Goal: Communication & Community: Answer question/provide support

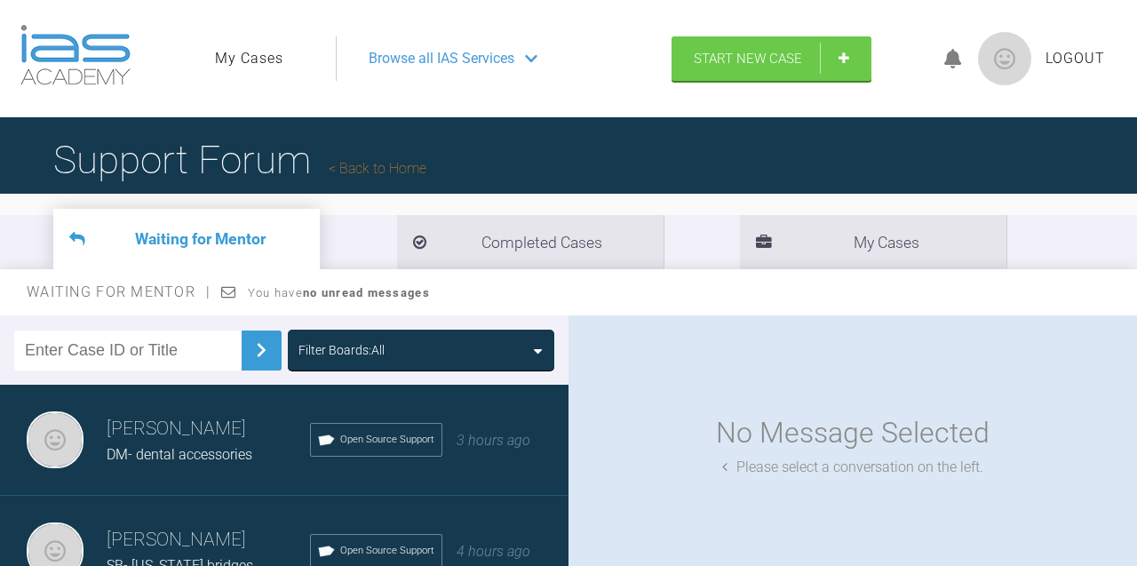
click at [949, 60] on icon at bounding box center [953, 59] width 18 height 20
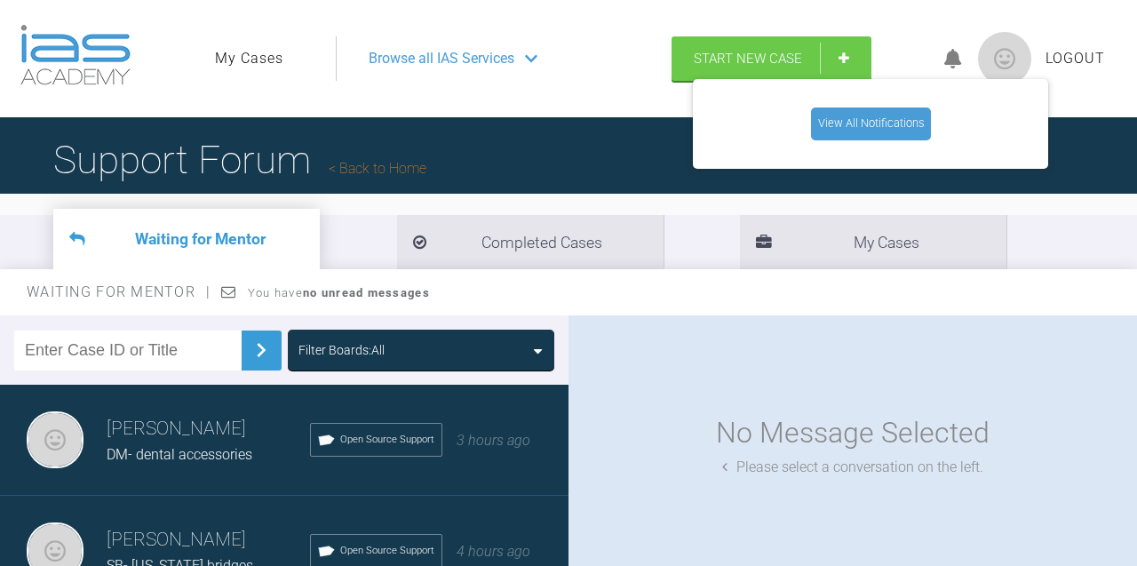
click at [864, 123] on link "View All Notifications" at bounding box center [871, 123] width 120 height 32
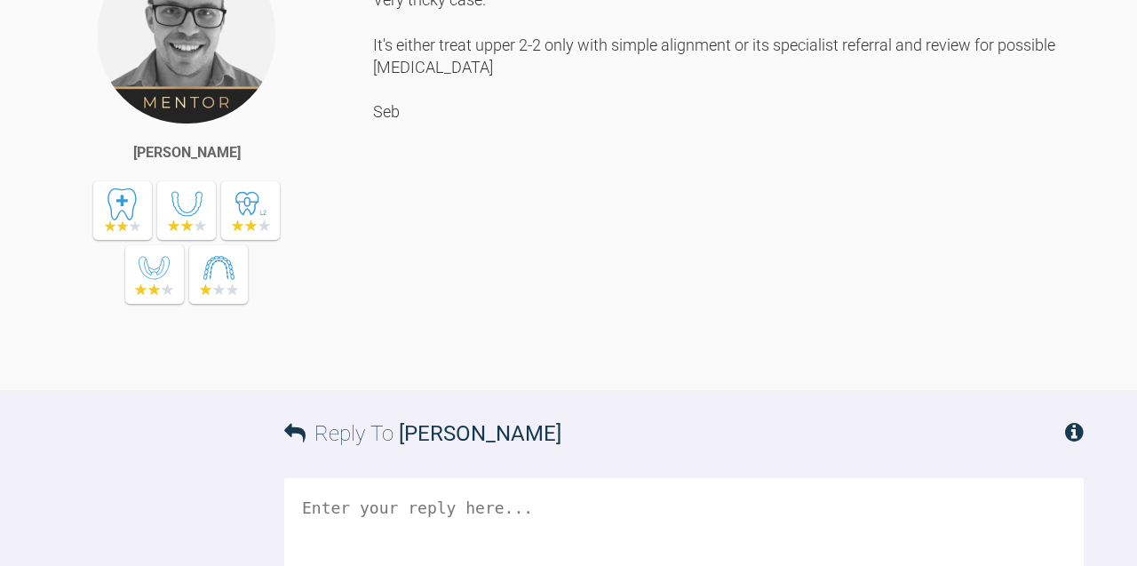
scroll to position [1365, 0]
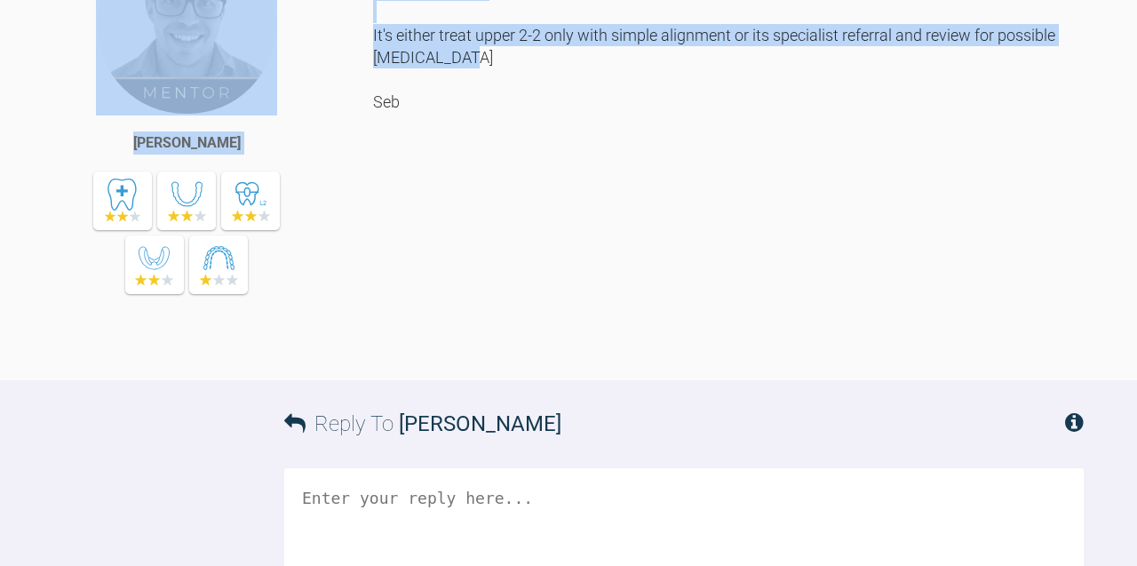
drag, startPoint x: 534, startPoint y: 412, endPoint x: 372, endPoint y: 383, distance: 164.3
click at [372, 380] on div "[PERSON_NAME] Hi [PERSON_NAME], Very tricky case. It's either treat upper 2-2 o…" at bounding box center [568, 157] width 1137 height 446
click at [372, 364] on div "[PERSON_NAME]" at bounding box center [213, 149] width 320 height 430
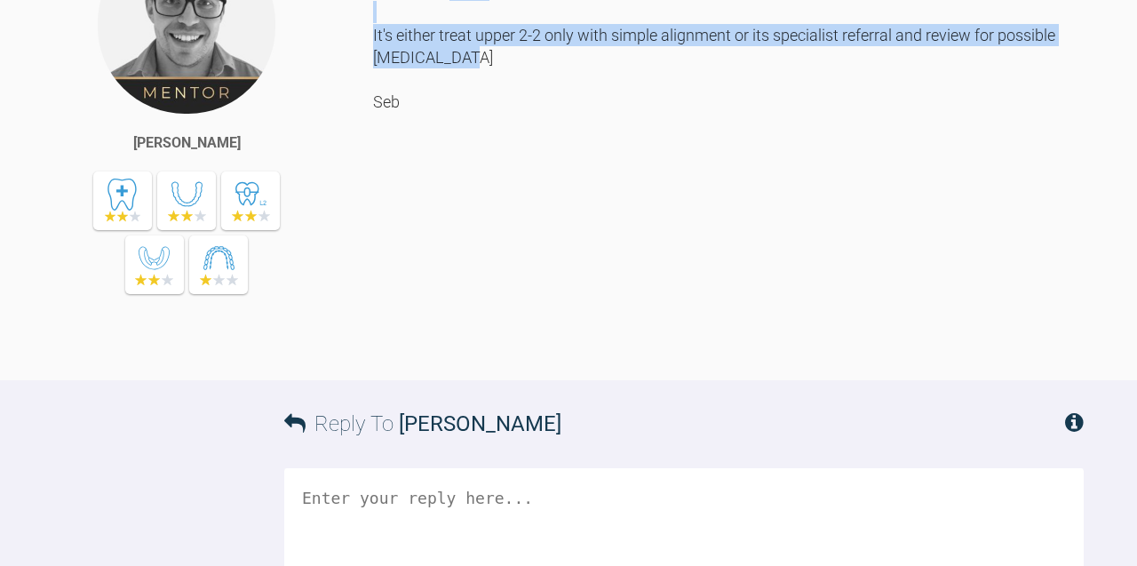
drag, startPoint x: 521, startPoint y: 409, endPoint x: 373, endPoint y: 389, distance: 149.6
click at [373, 353] on div "Hi [PERSON_NAME], Very tricky case. It's either treat upper 2-2 only with simpl…" at bounding box center [728, 143] width 711 height 419
copy div "It's either treat upper 2-2 only with simple alignment or its specialist referr…"
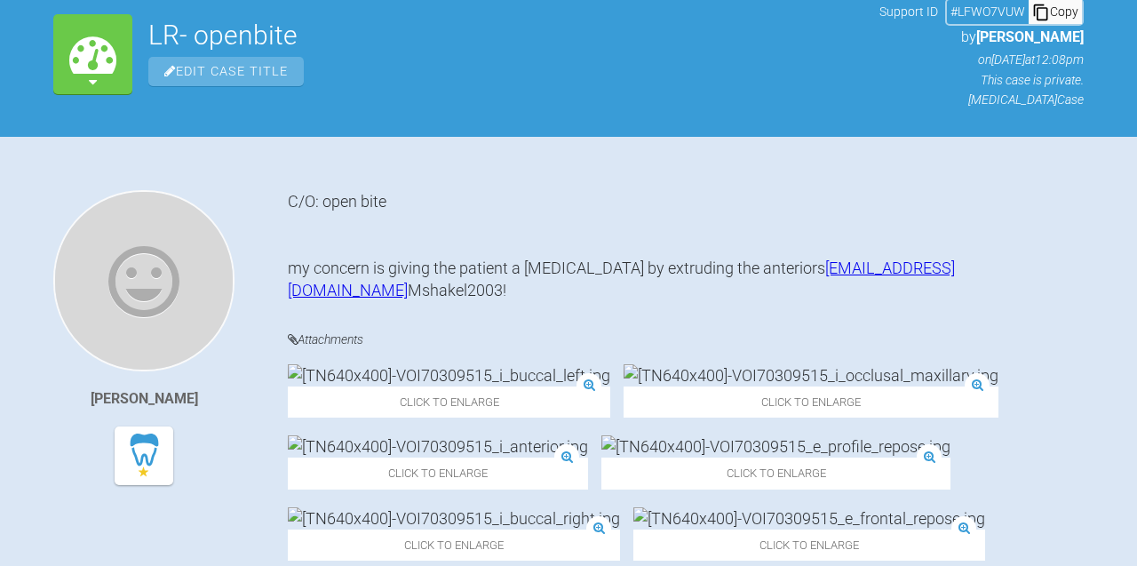
scroll to position [0, 0]
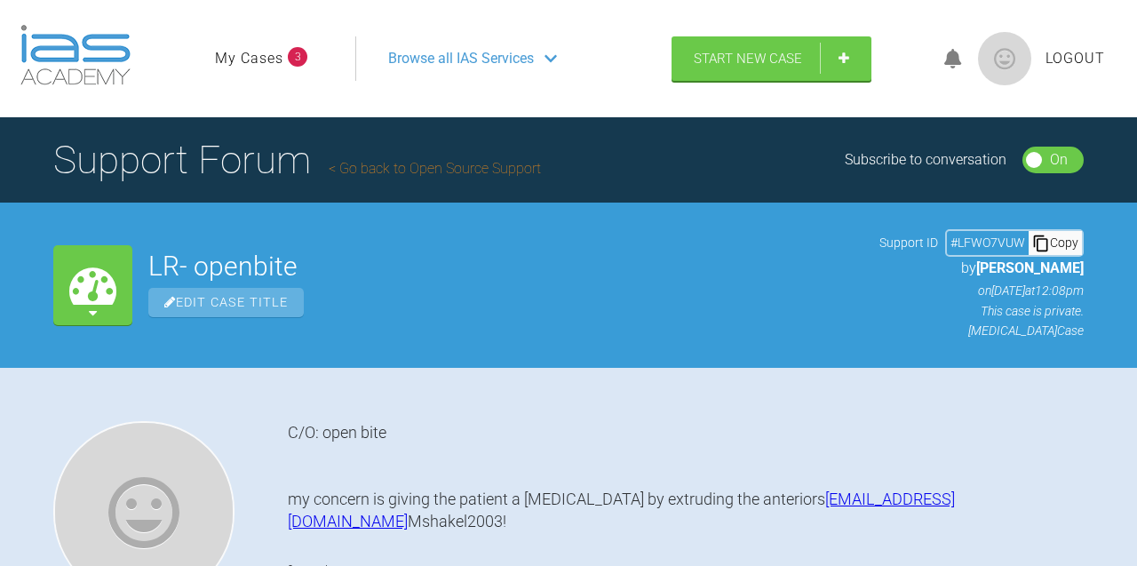
click at [254, 69] on ul "My Cases 3" at bounding box center [285, 58] width 140 height 44
click at [254, 63] on link "My Cases" at bounding box center [249, 58] width 68 height 23
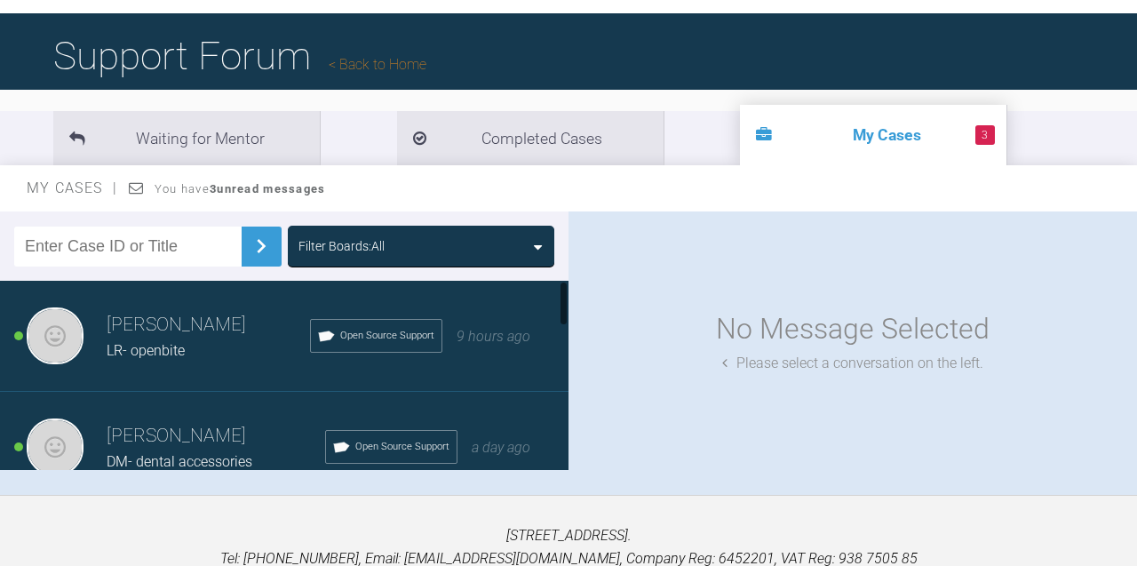
scroll to position [142, 0]
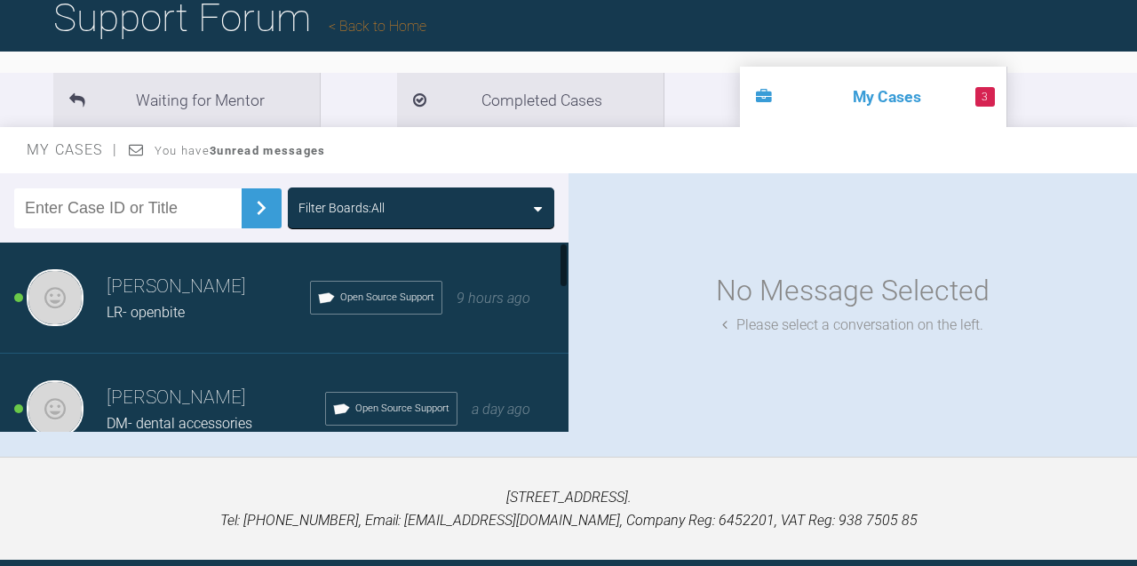
click at [206, 317] on div "LR- openbite" at bounding box center [208, 312] width 203 height 23
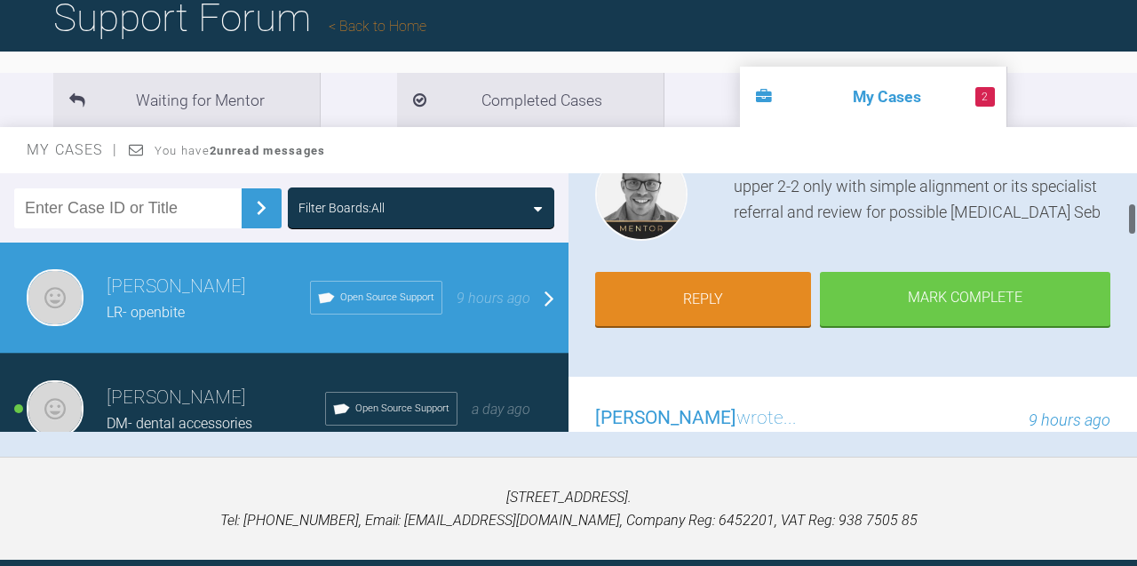
scroll to position [227, 0]
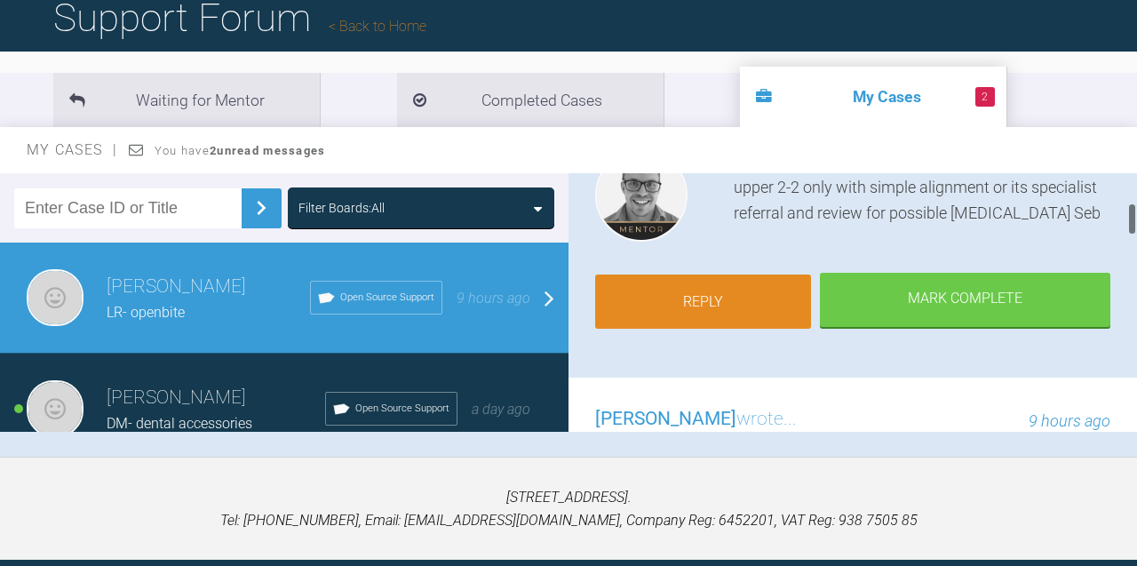
click at [694, 274] on link "Reply" at bounding box center [703, 301] width 216 height 55
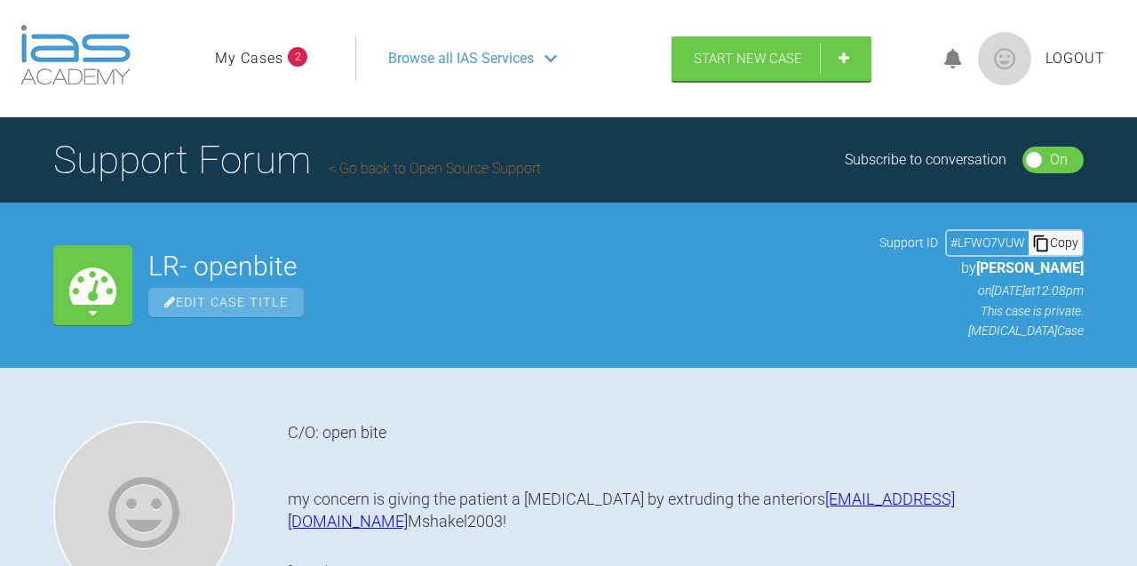
click at [256, 61] on link "My Cases" at bounding box center [249, 58] width 68 height 23
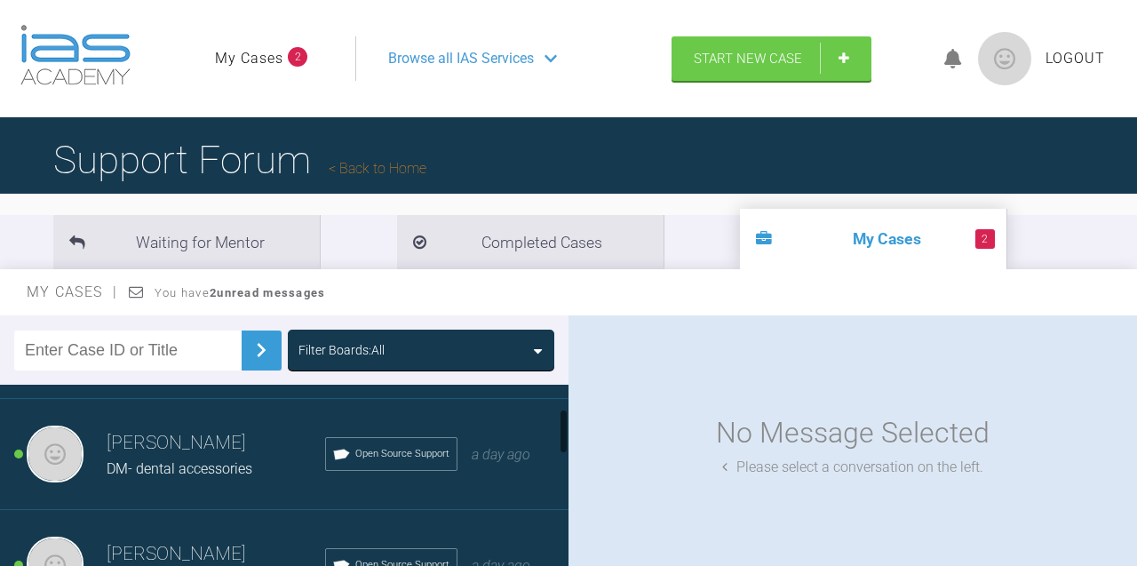
scroll to position [99, 0]
click at [231, 441] on h3 "[PERSON_NAME]" at bounding box center [216, 440] width 218 height 30
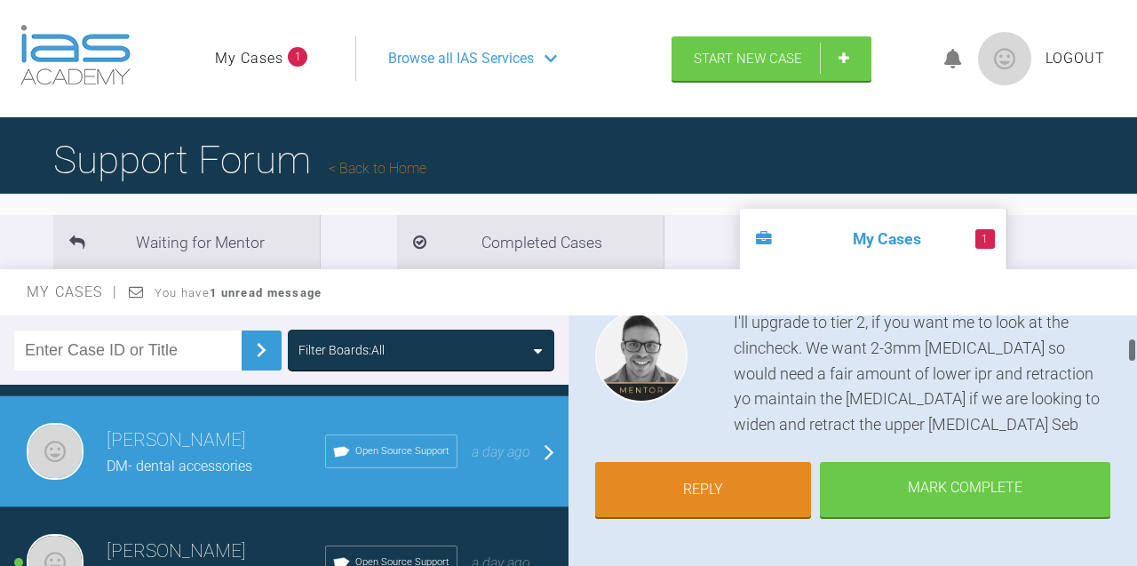
scroll to position [236, 0]
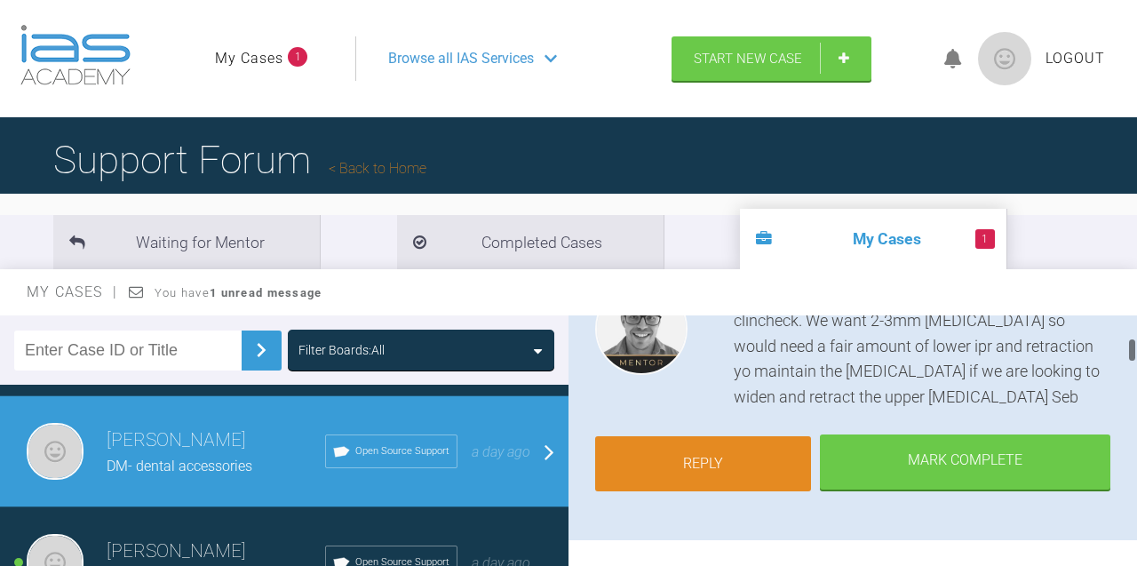
click at [711, 446] on link "Reply" at bounding box center [703, 463] width 216 height 55
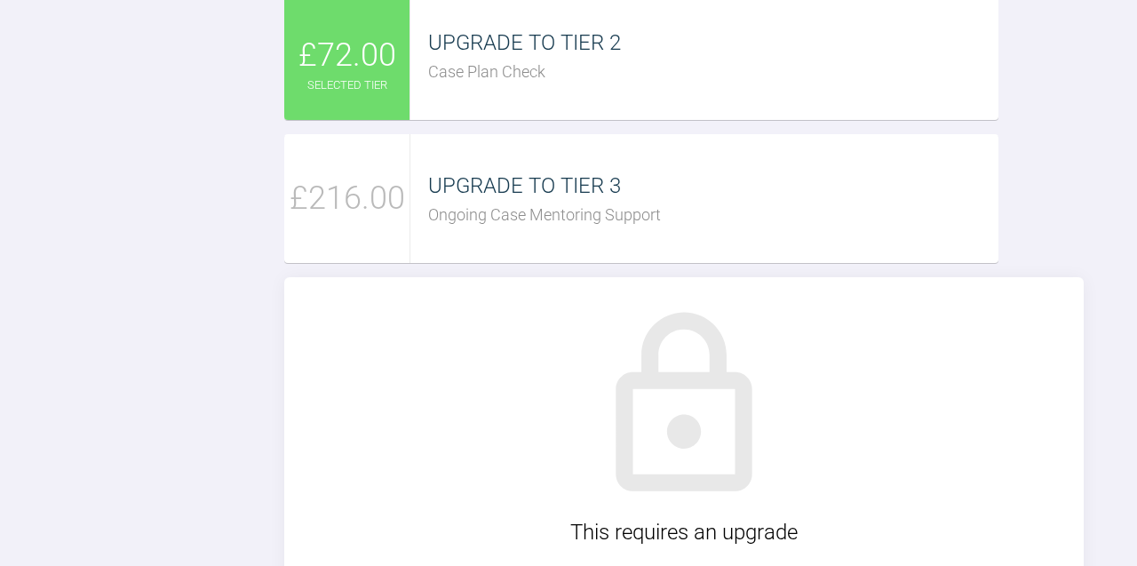
scroll to position [3538, 0]
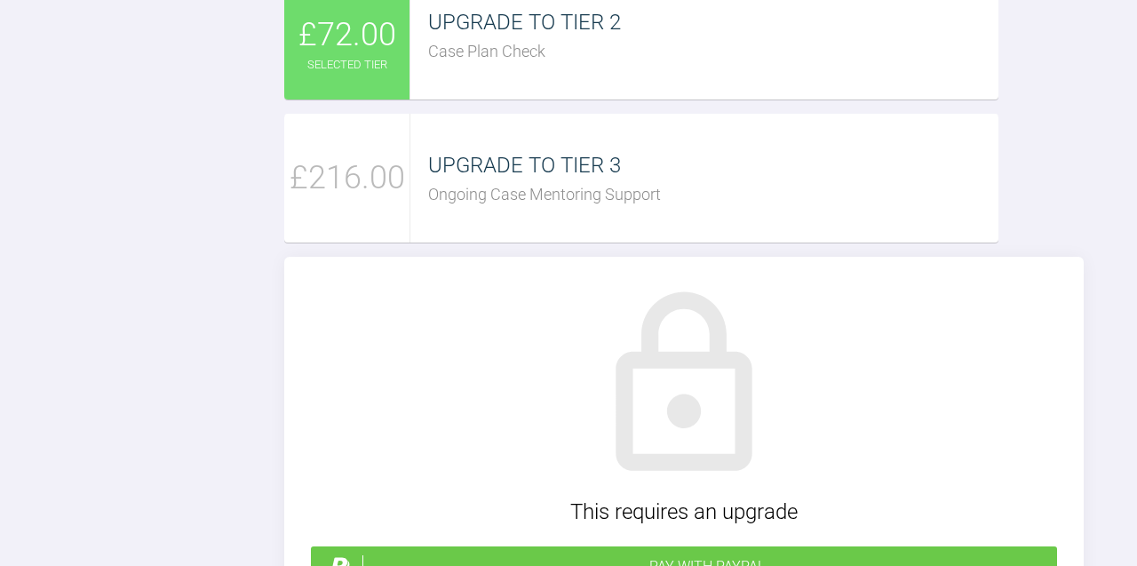
click at [544, 65] on div "Case Plan Check" at bounding box center [713, 52] width 570 height 26
click at [379, 61] on span "£72.00" at bounding box center [347, 36] width 98 height 52
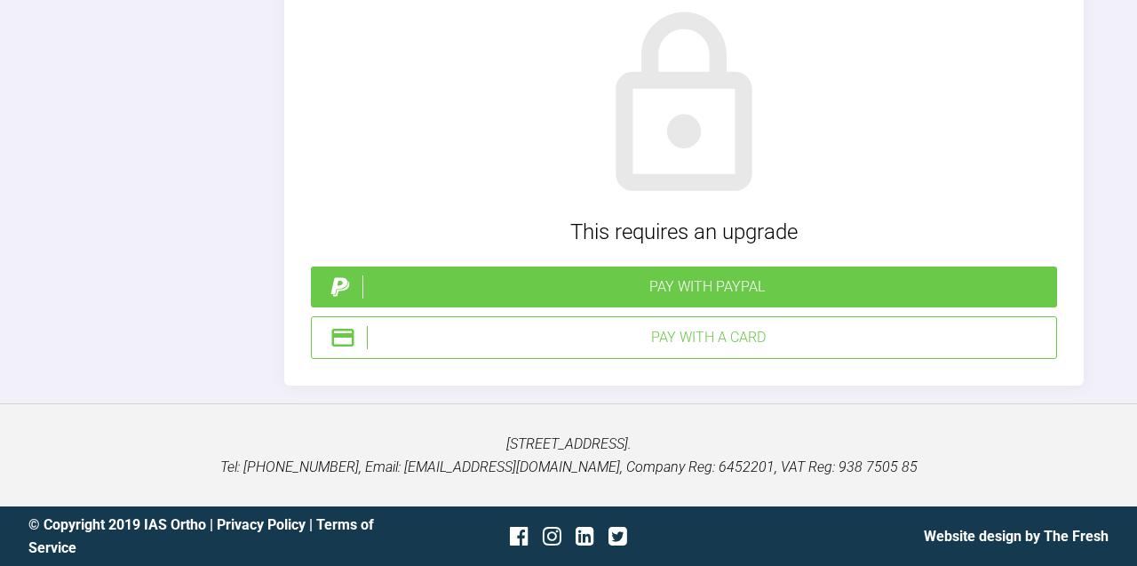
scroll to position [4126, 0]
click at [671, 359] on div "Pay with a Card" at bounding box center [684, 337] width 746 height 43
click at [674, 349] on div "Pay with a Card" at bounding box center [708, 337] width 682 height 23
click at [691, 349] on div "Pay with a Card" at bounding box center [708, 337] width 682 height 23
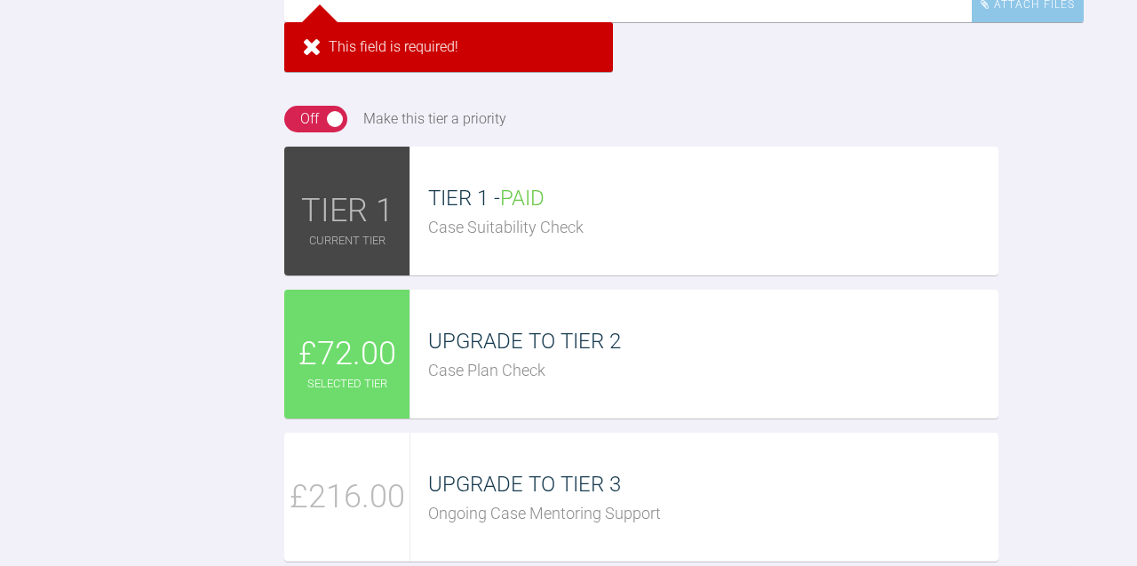
scroll to position [3260, 0]
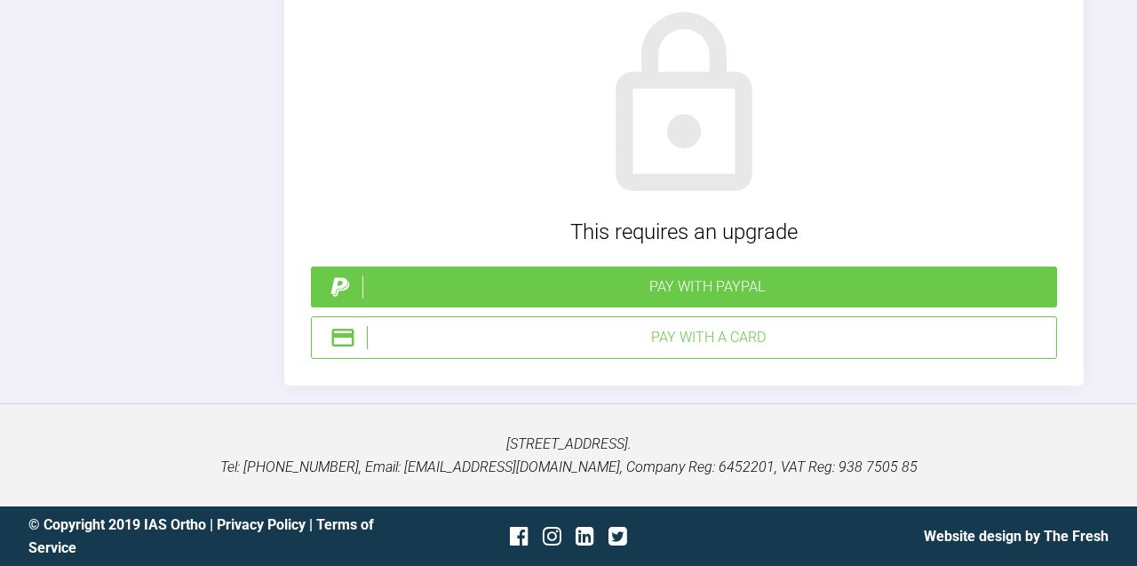
scroll to position [4149, 0]
type textarea "Done Thank you!"
click at [692, 342] on div "Pay with a Card" at bounding box center [708, 337] width 682 height 23
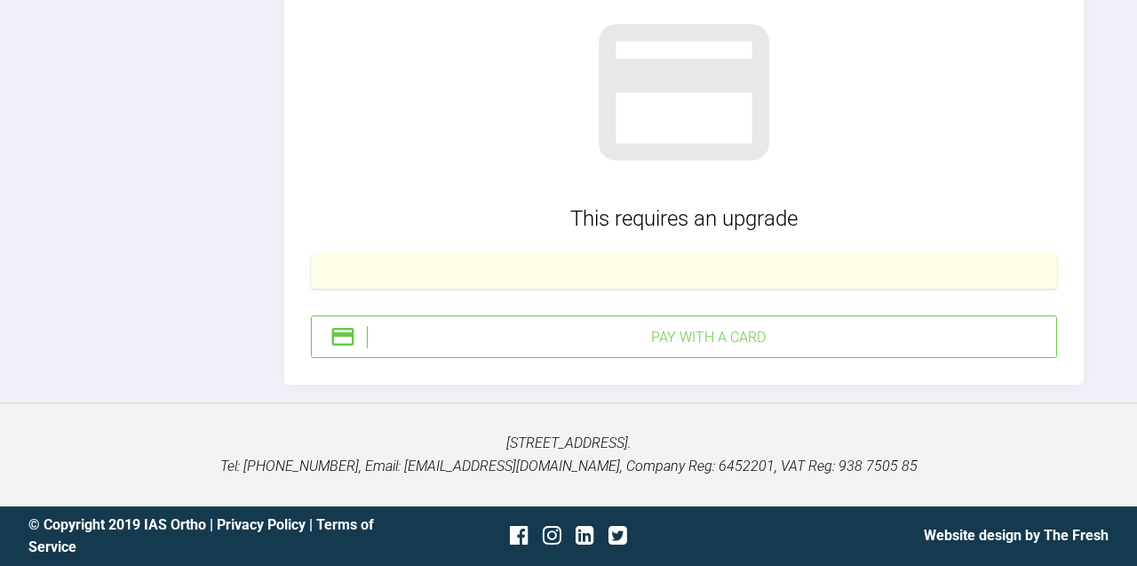
scroll to position [4160, 0]
click at [815, 349] on div "Pay with a Card" at bounding box center [708, 337] width 682 height 23
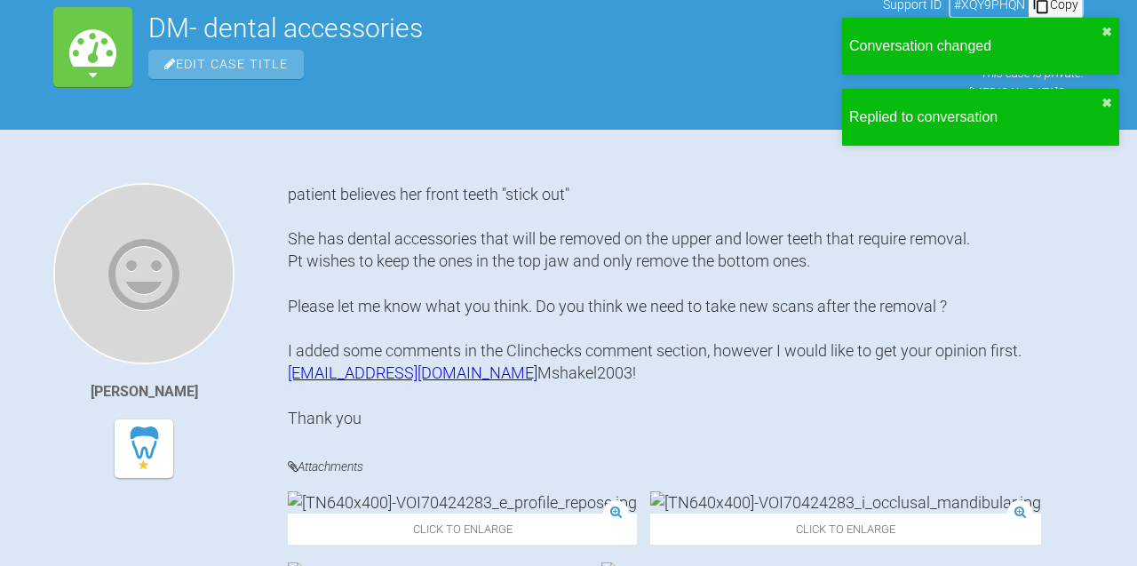
scroll to position [0, 0]
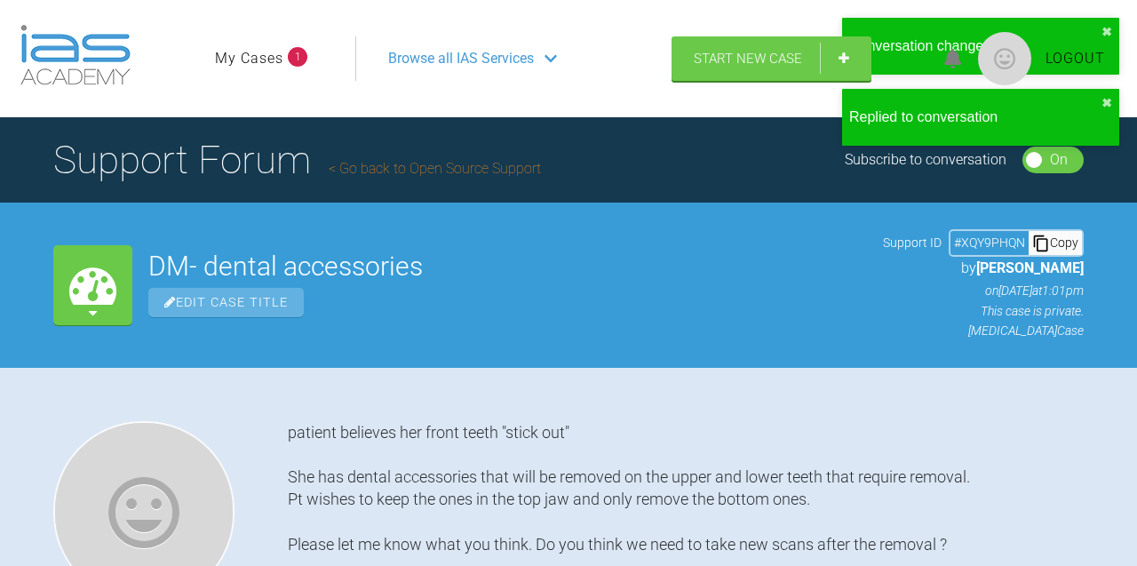
click at [274, 57] on link "My Cases" at bounding box center [249, 58] width 68 height 23
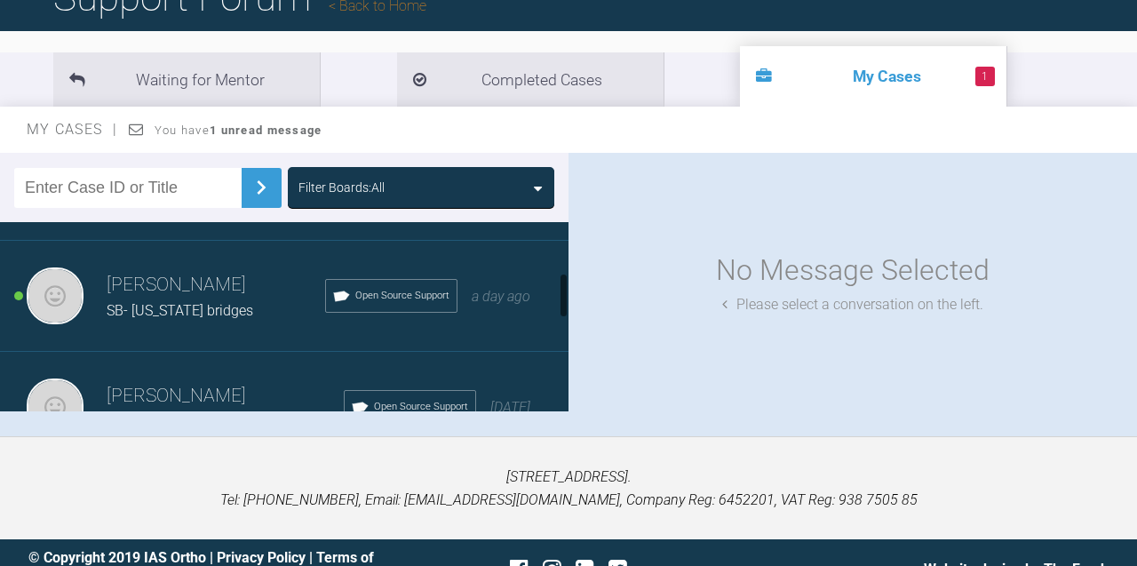
scroll to position [209, 0]
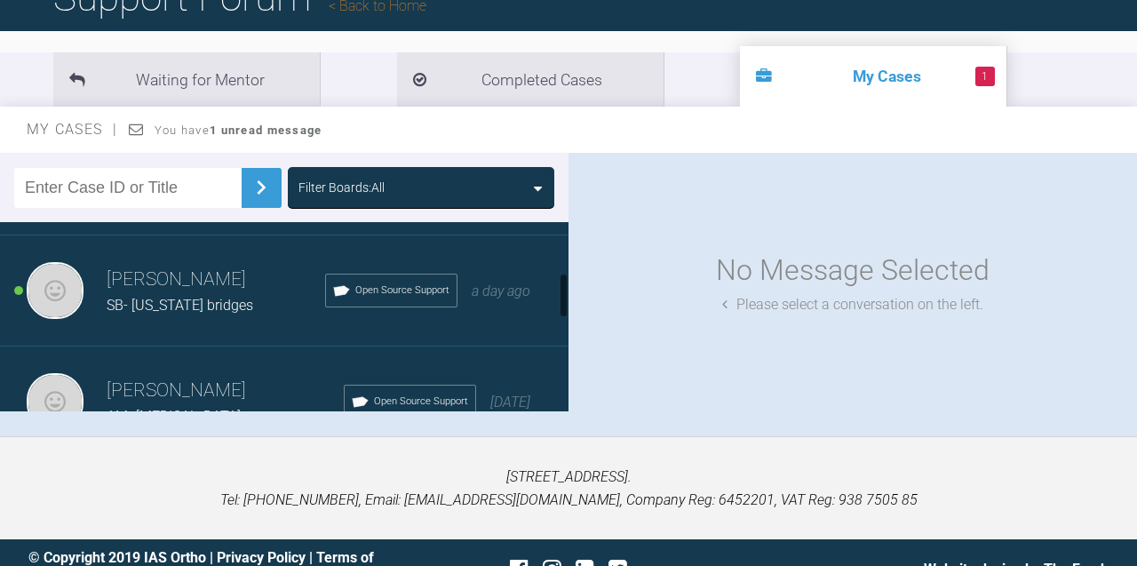
click at [200, 286] on h3 "[PERSON_NAME]" at bounding box center [216, 280] width 218 height 30
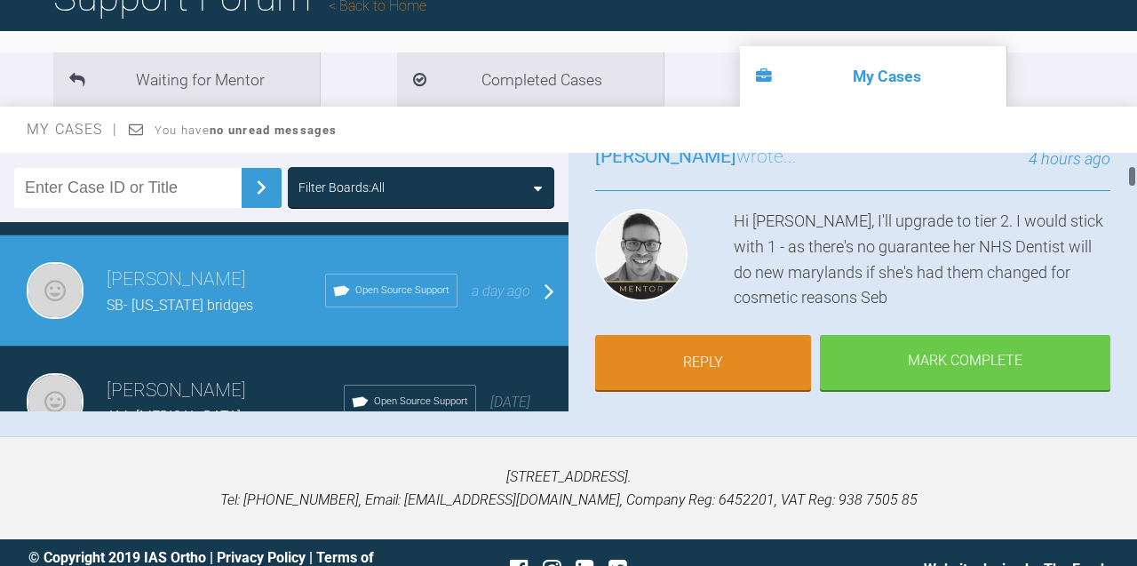
scroll to position [152, 0]
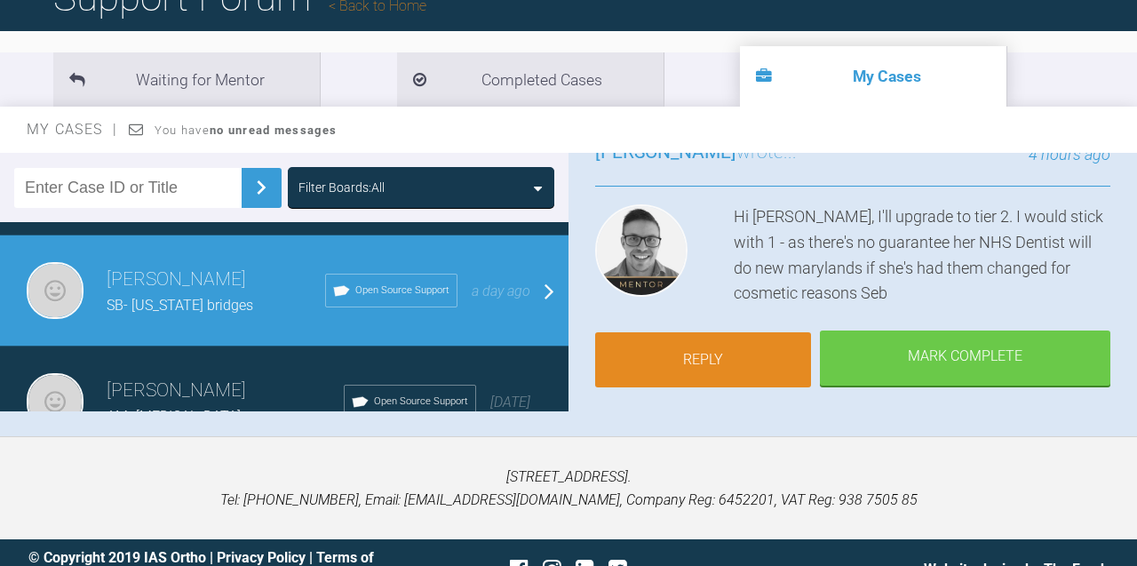
click at [695, 379] on link "Reply" at bounding box center [703, 359] width 216 height 55
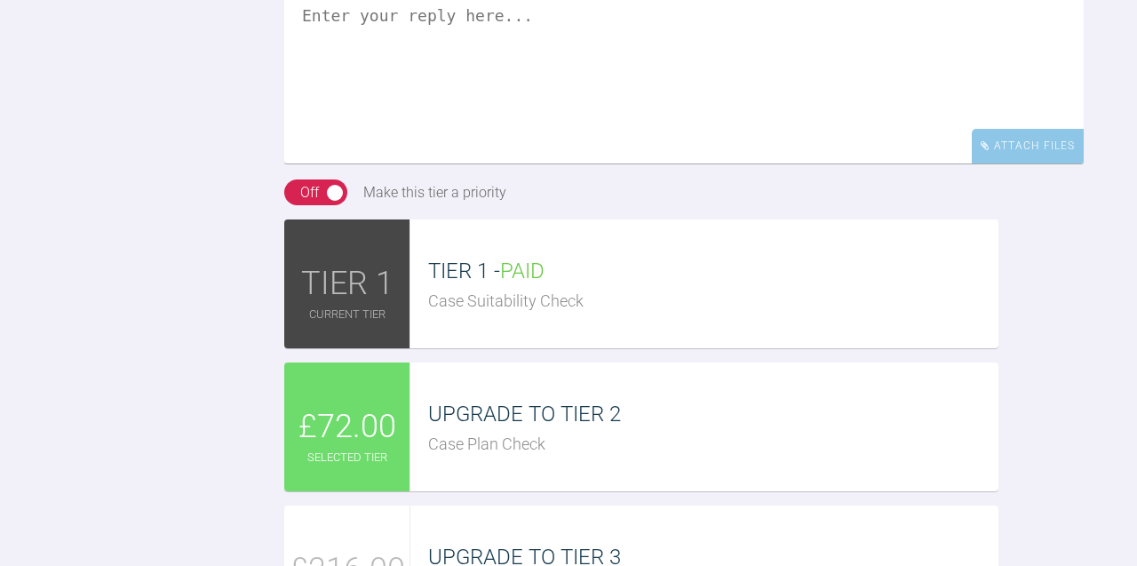
scroll to position [3536, 0]
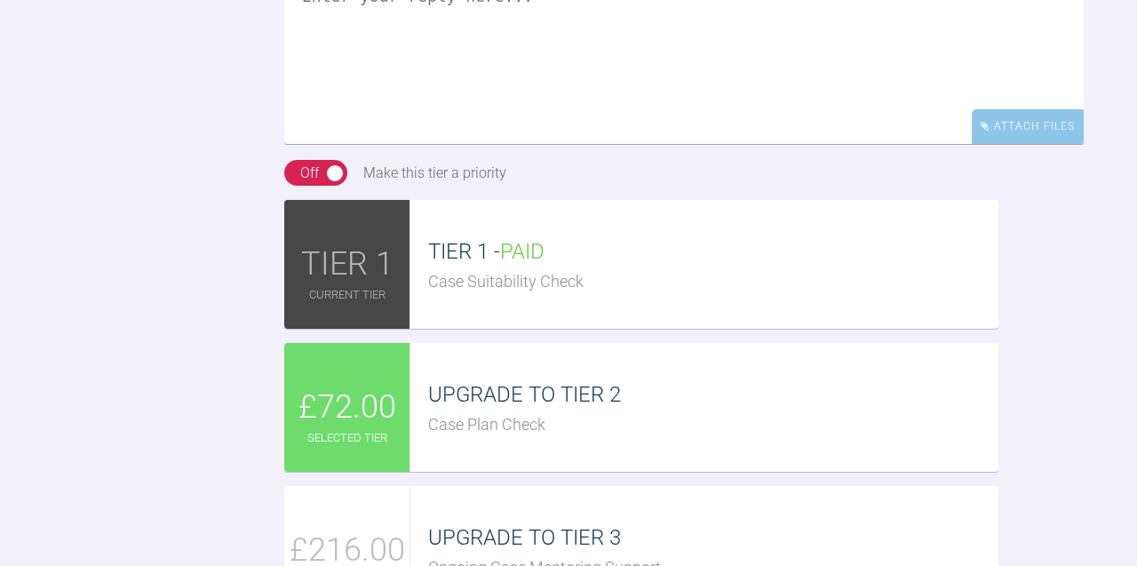
click at [575, 144] on textarea at bounding box center [683, 55] width 799 height 178
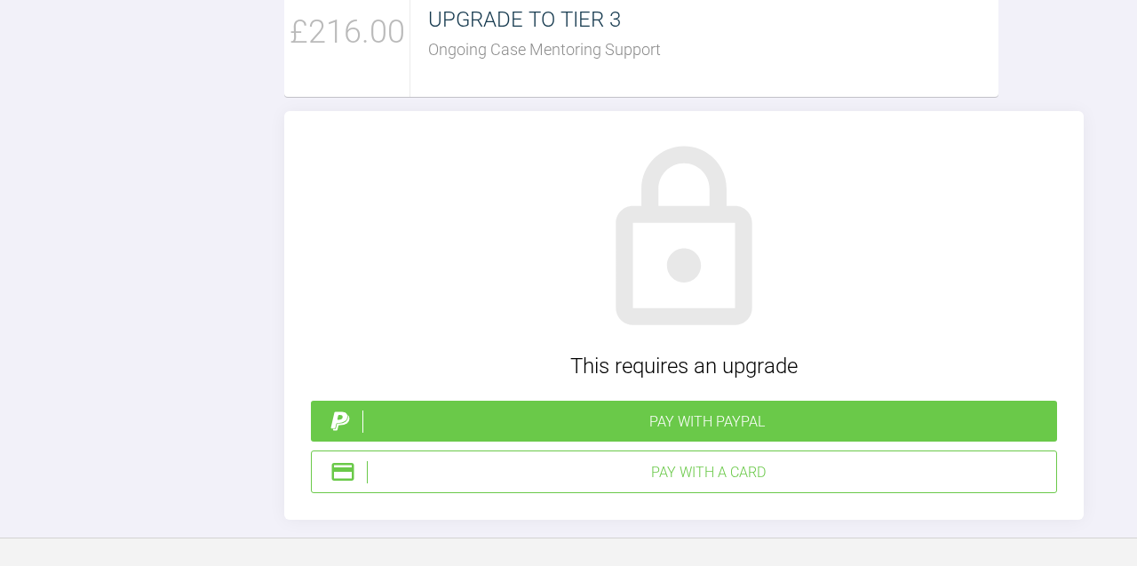
scroll to position [4057, 0]
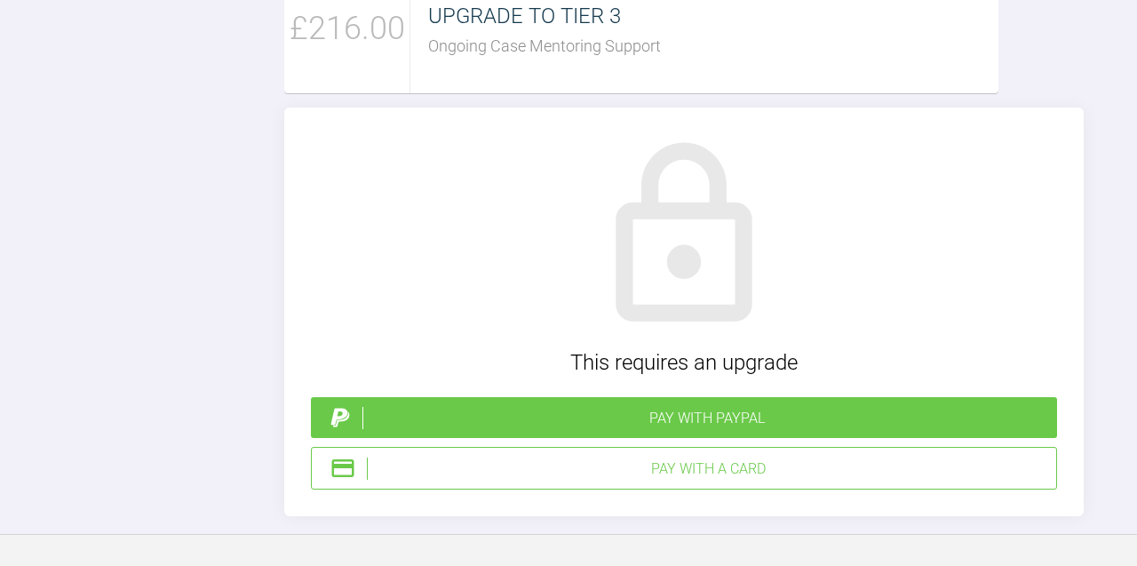
type textarea "Her NHS dentist works at our practice, I will speak to her prior to the treatme…"
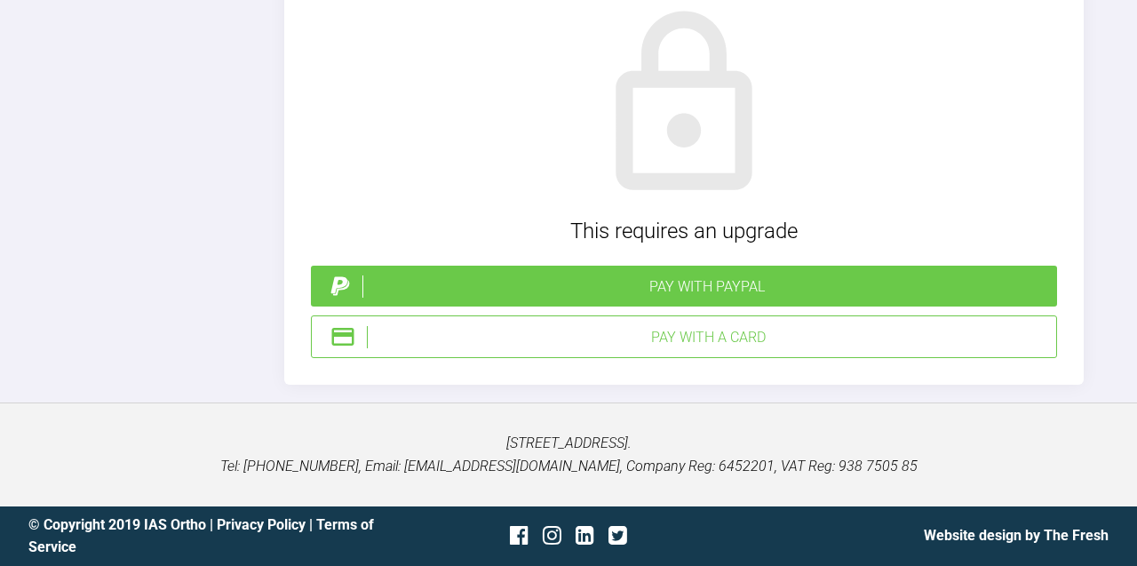
scroll to position [4502, 0]
click at [628, 296] on div "Pay with PayPal" at bounding box center [705, 286] width 687 height 23
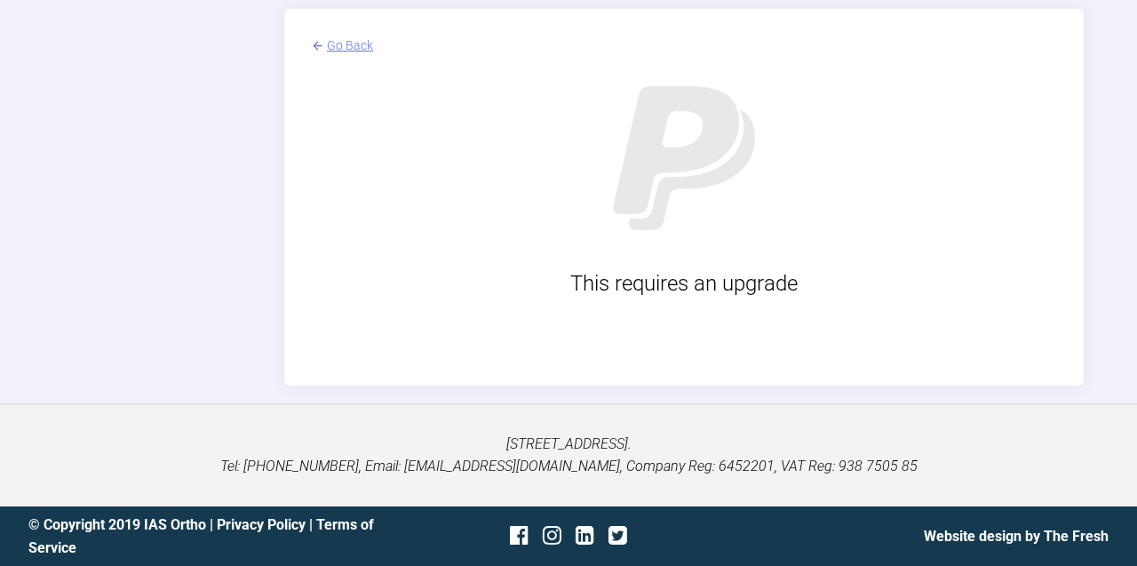
scroll to position [4292, 0]
click at [335, 55] on div "Go Back" at bounding box center [350, 46] width 46 height 20
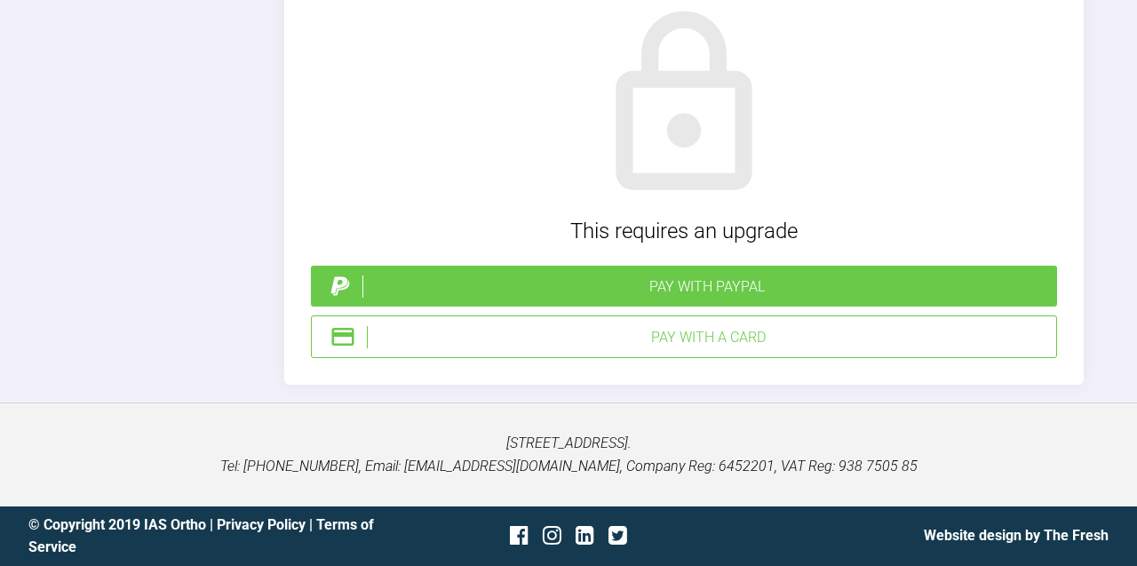
scroll to position [4422, 0]
click at [711, 349] on div "Pay with a Card" at bounding box center [708, 337] width 682 height 23
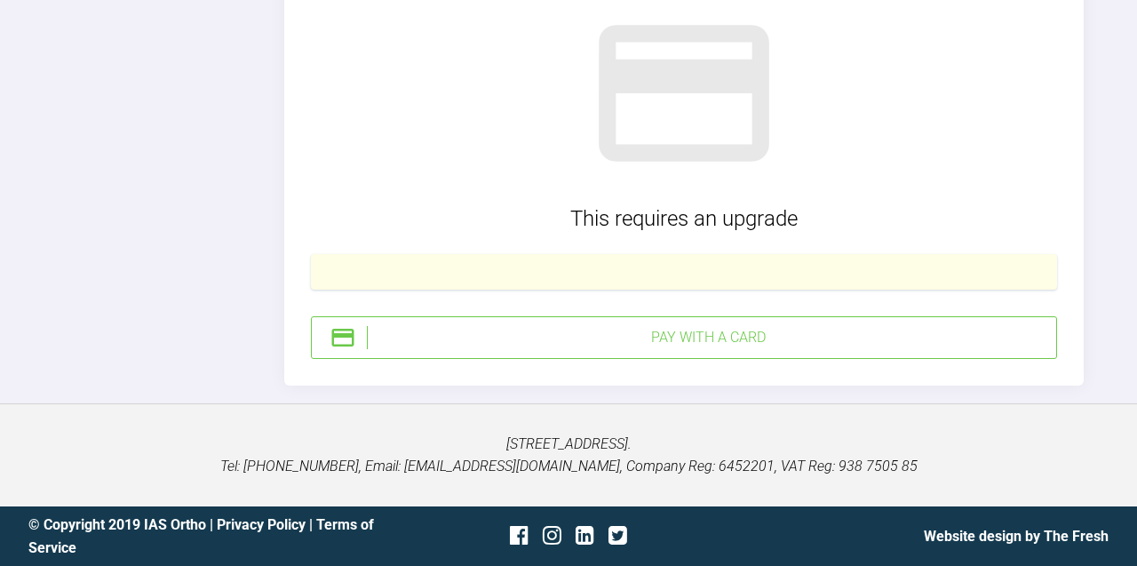
scroll to position [4514, 0]
click at [789, 349] on div "Pay with a Card" at bounding box center [708, 337] width 682 height 23
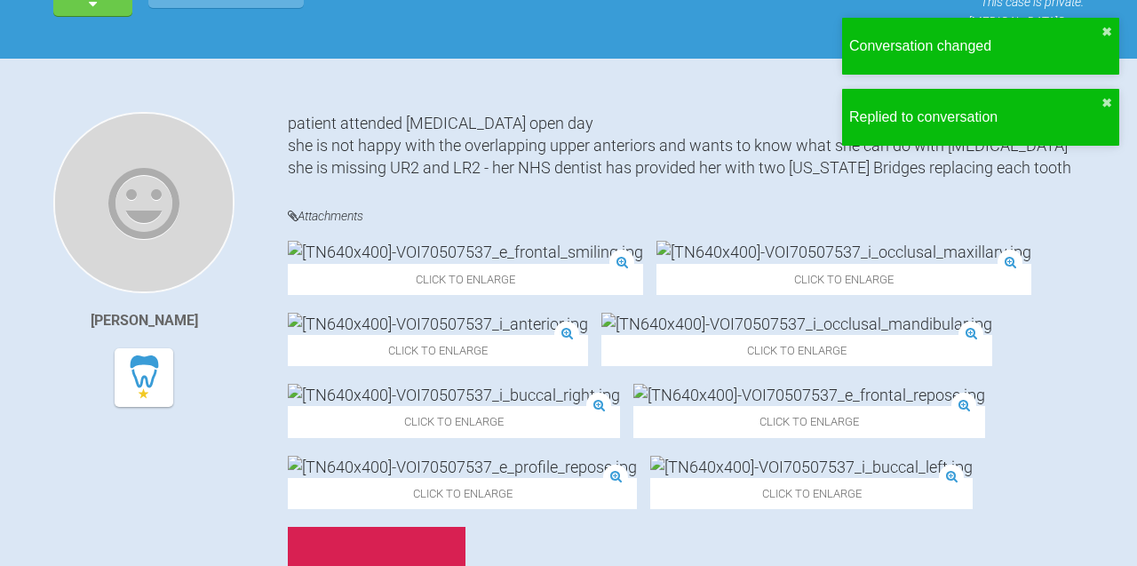
scroll to position [0, 0]
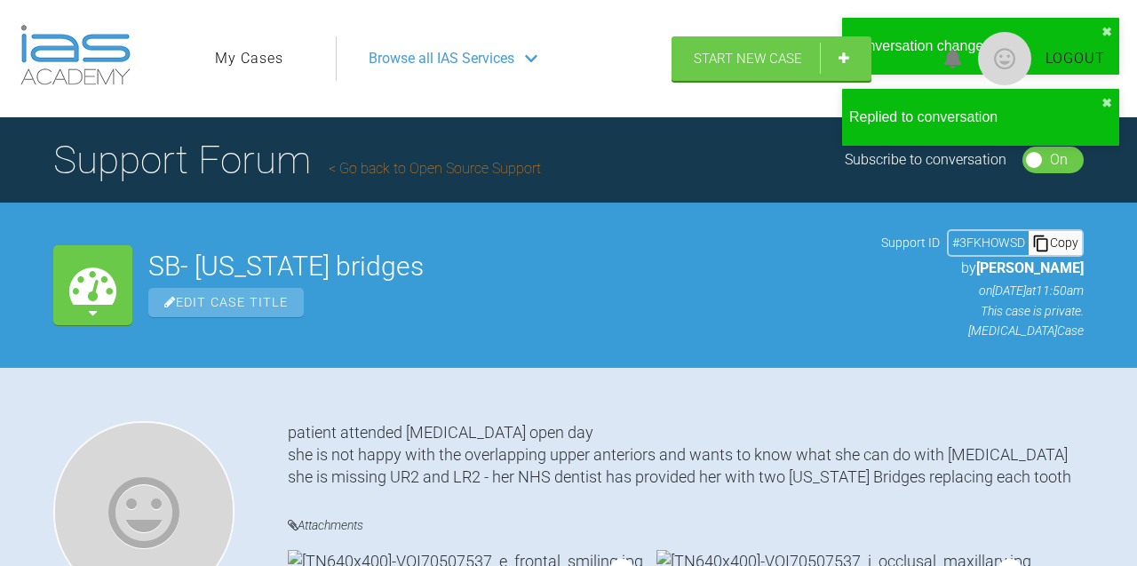
click at [266, 59] on link "My Cases" at bounding box center [249, 58] width 68 height 23
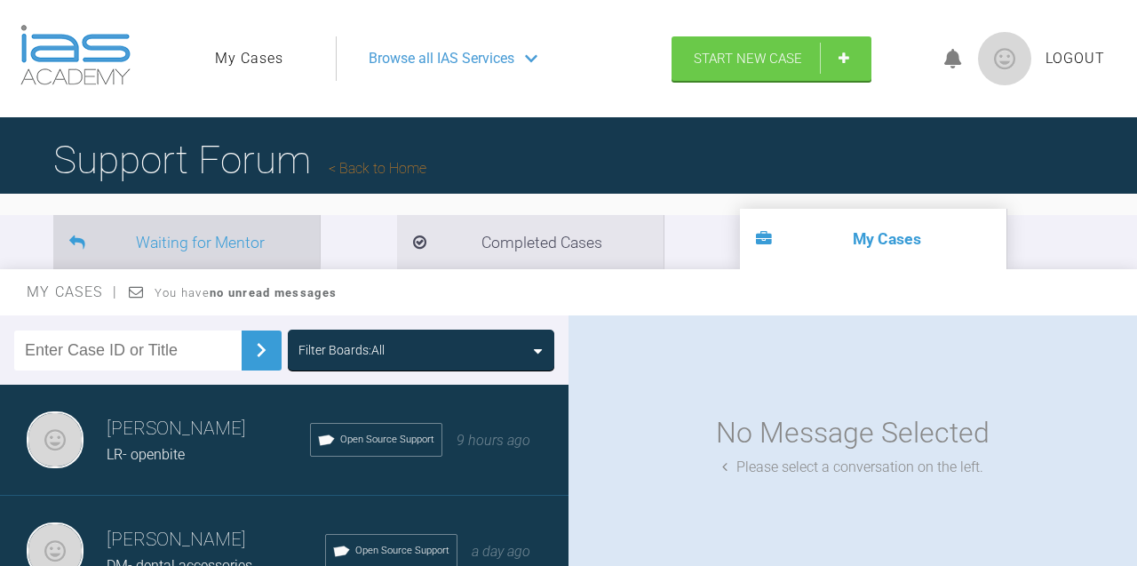
click at [163, 230] on li "Waiting for Mentor" at bounding box center [186, 242] width 266 height 54
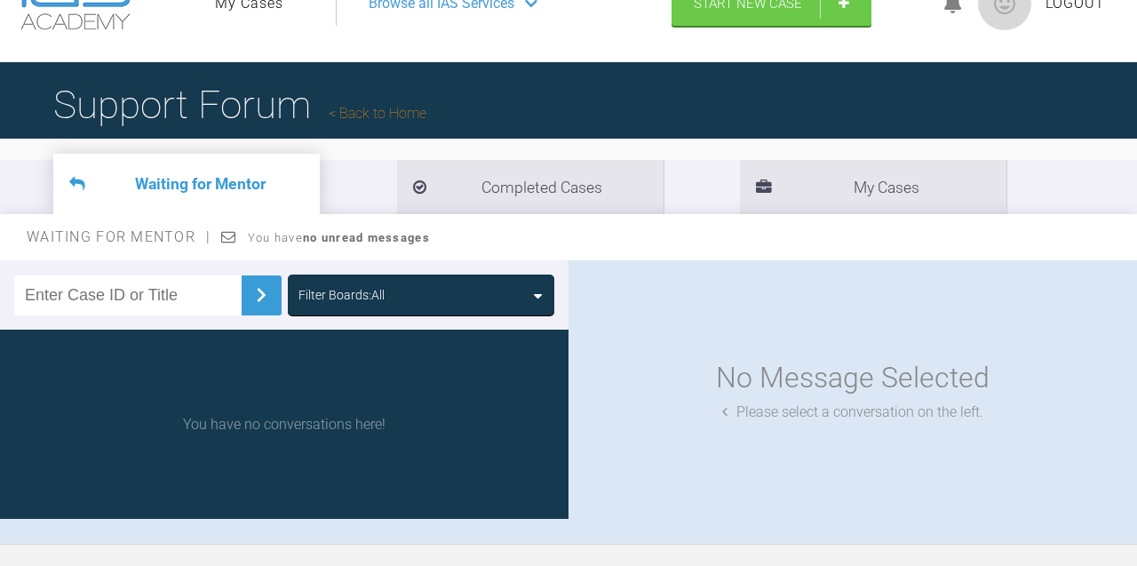
scroll to position [85, 0]
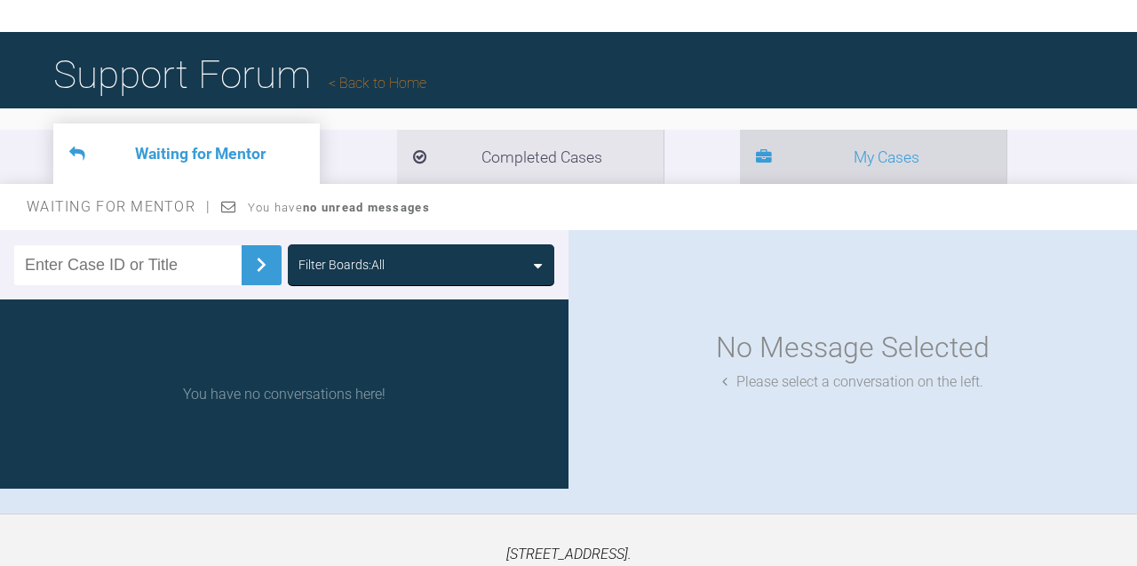
click at [740, 158] on li "My Cases" at bounding box center [873, 157] width 266 height 54
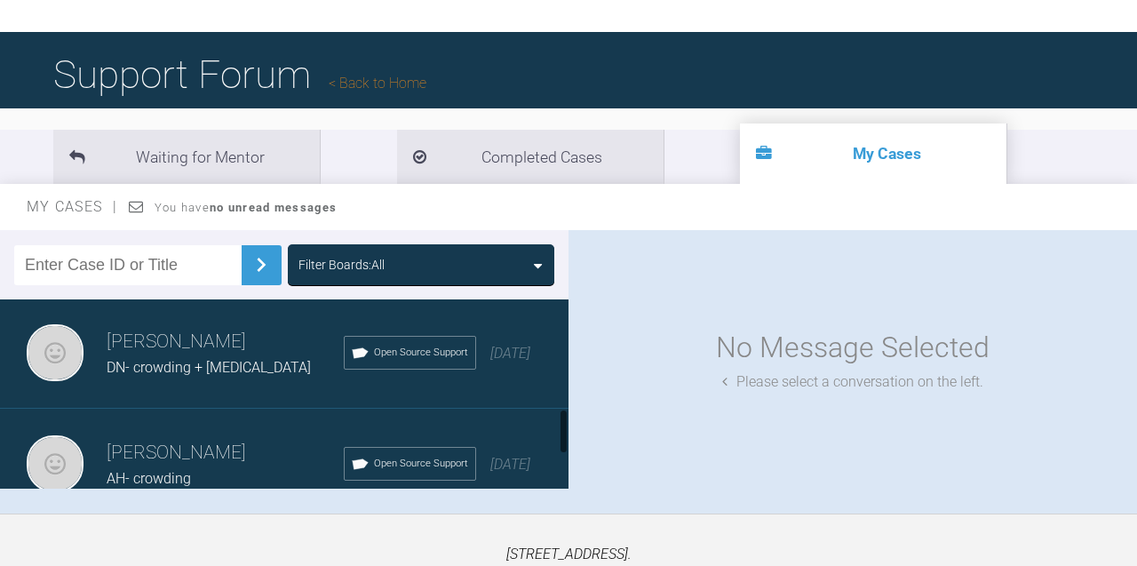
scroll to position [448, 0]
click at [255, 357] on span "DN- crowding + [MEDICAL_DATA]" at bounding box center [209, 365] width 204 height 17
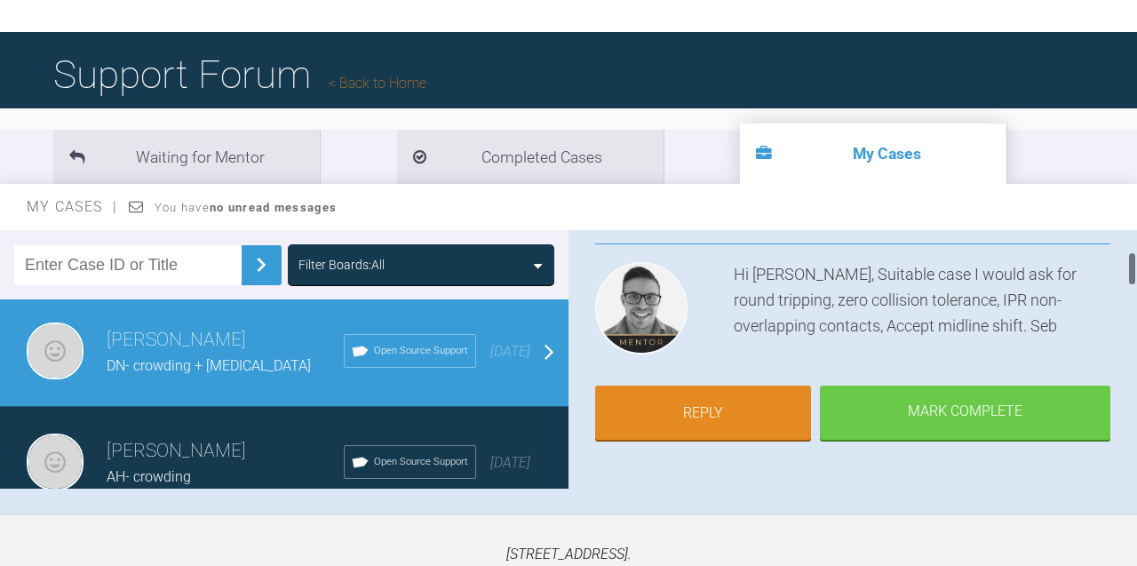
scroll to position [179, 0]
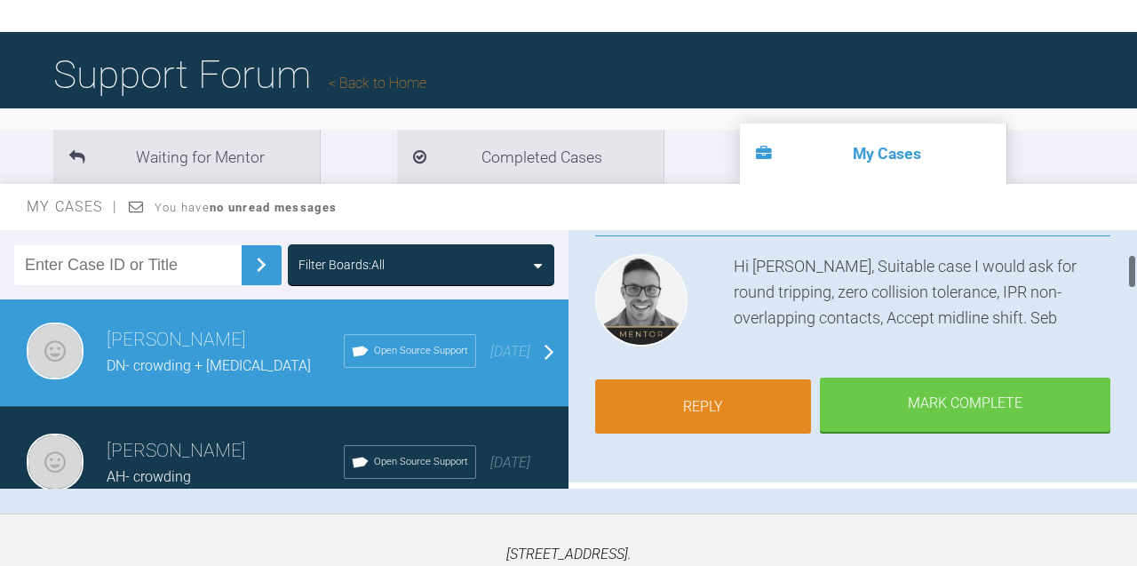
click at [724, 393] on link "Reply" at bounding box center [703, 406] width 216 height 55
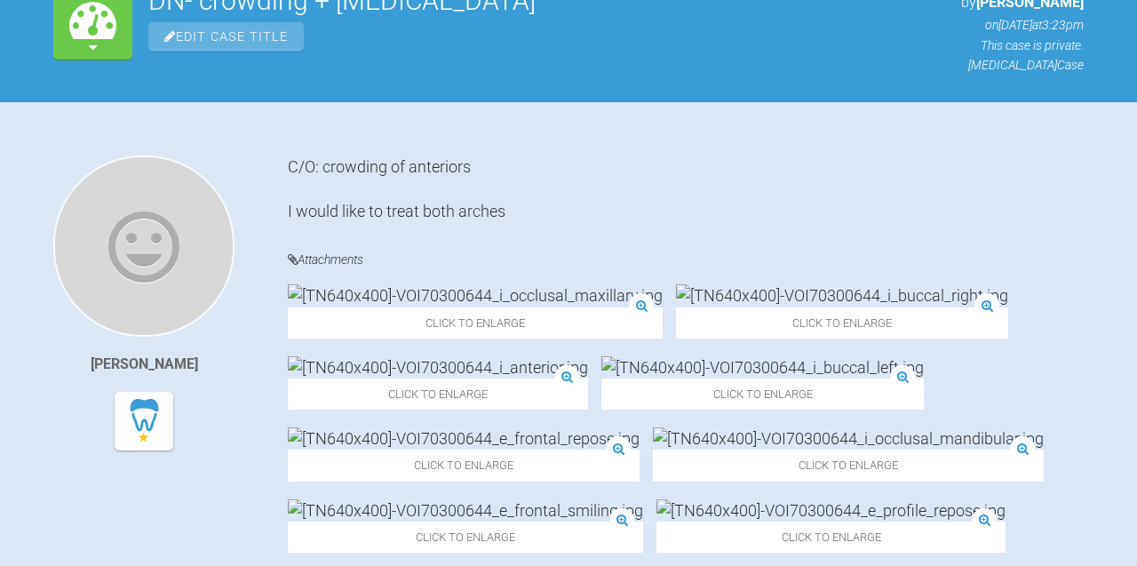
scroll to position [266, 0]
